Goal: Task Accomplishment & Management: Manage account settings

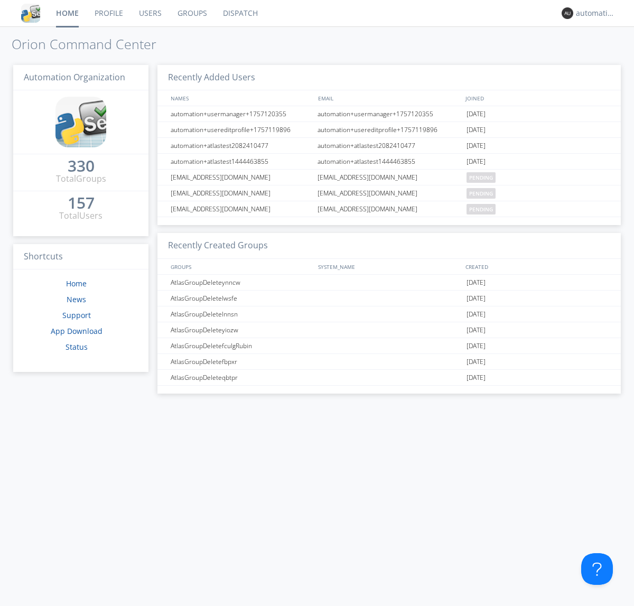
click at [239, 13] on link "Dispatch" at bounding box center [240, 13] width 51 height 26
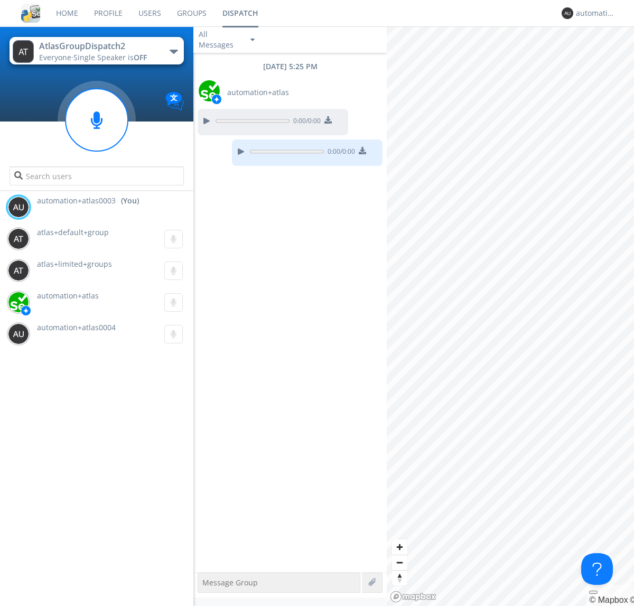
click at [173, 51] on div "button" at bounding box center [174, 52] width 8 height 4
click at [0, 0] on span "AtlasGroupDispatch" at bounding box center [0, 0] width 0 height 0
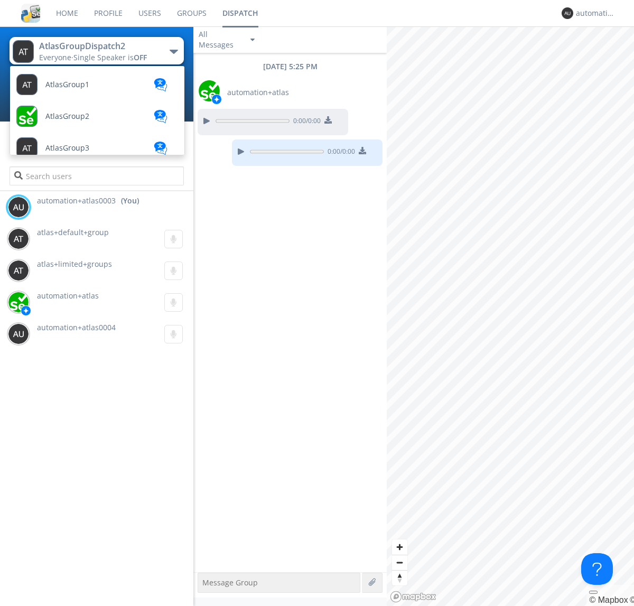
scroll to position [346, 0]
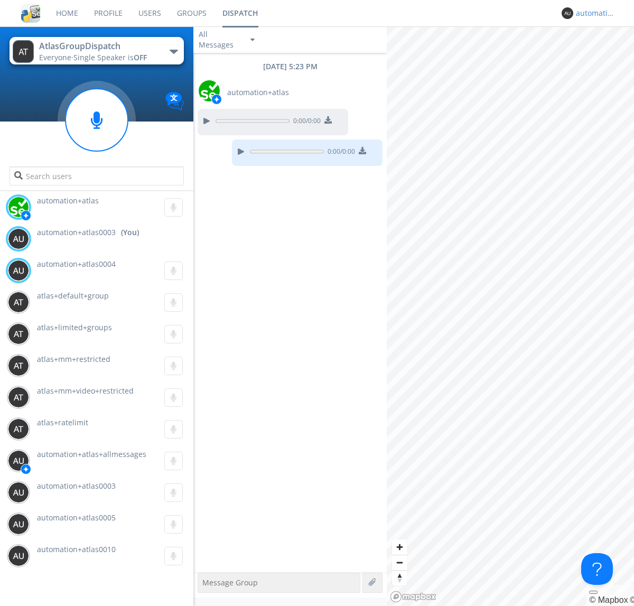
click at [593, 13] on div "automation+atlas0003" at bounding box center [596, 13] width 40 height 11
click at [600, 55] on div "Log Out" at bounding box center [601, 55] width 54 height 19
